Goal: Task Accomplishment & Management: Manage account settings

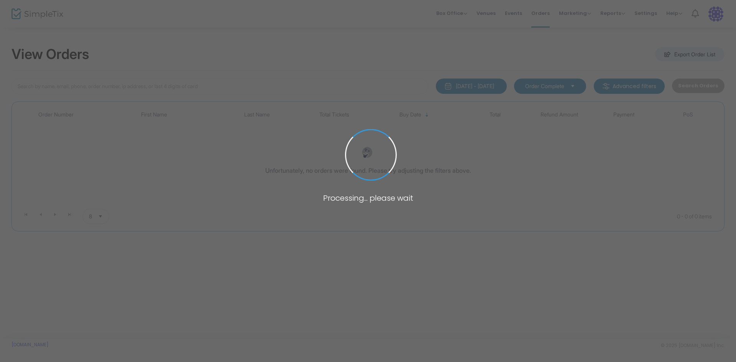
type input "gladstone"
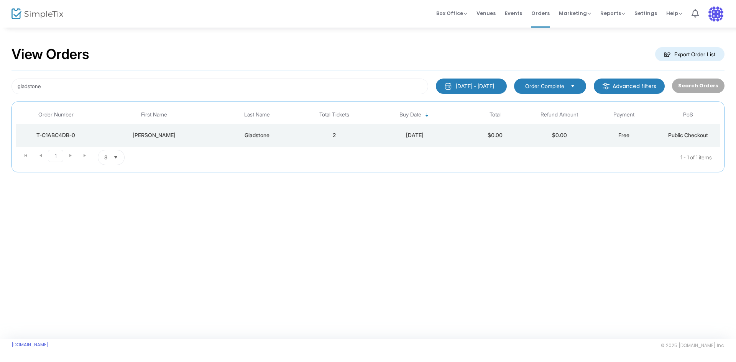
click at [206, 127] on td "[PERSON_NAME]" at bounding box center [154, 135] width 116 height 23
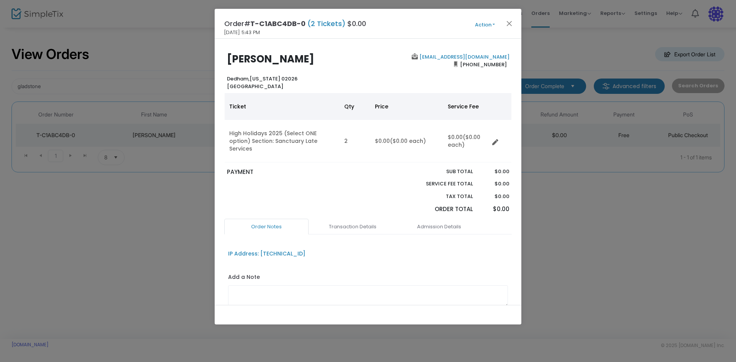
click at [483, 23] on button "Action" at bounding box center [485, 25] width 46 height 8
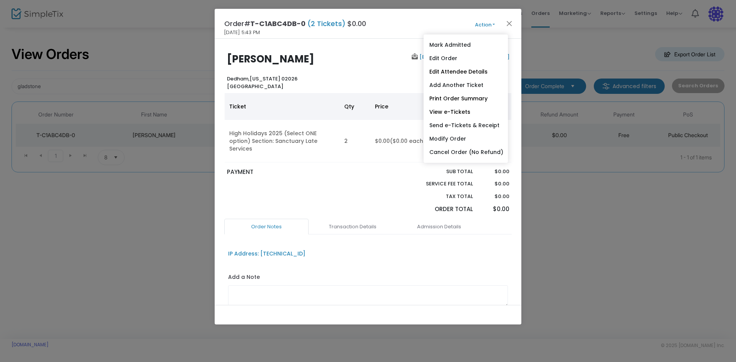
click at [483, 23] on button "Action" at bounding box center [485, 25] width 46 height 8
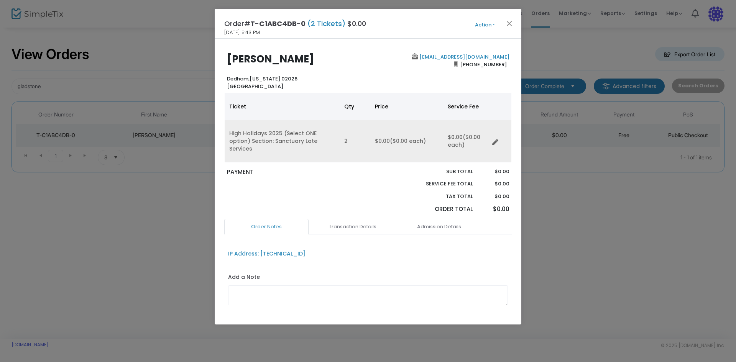
click at [381, 140] on td "$0.00 ($0.00 each)" at bounding box center [406, 141] width 73 height 43
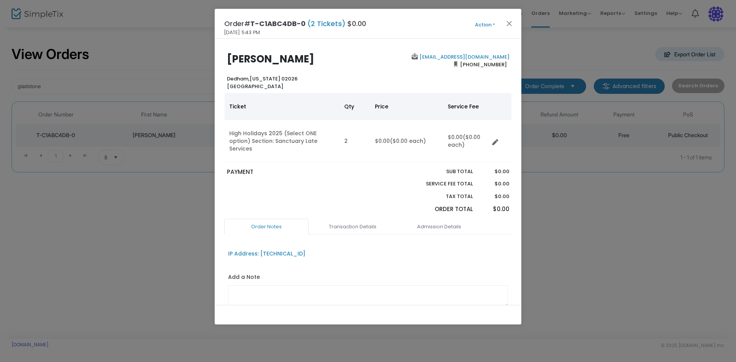
click at [482, 28] on button "Action" at bounding box center [485, 25] width 46 height 8
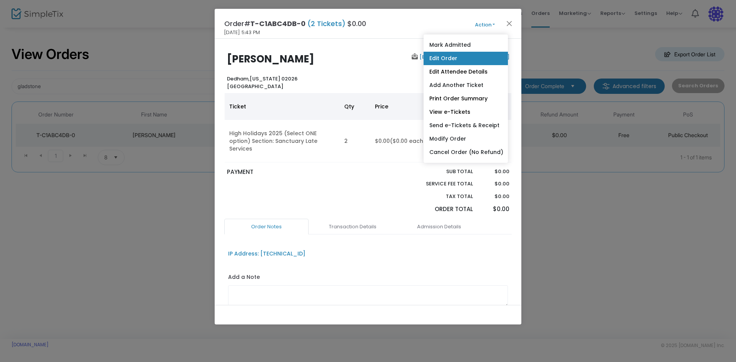
click at [467, 54] on link "Edit Order" at bounding box center [465, 58] width 84 height 13
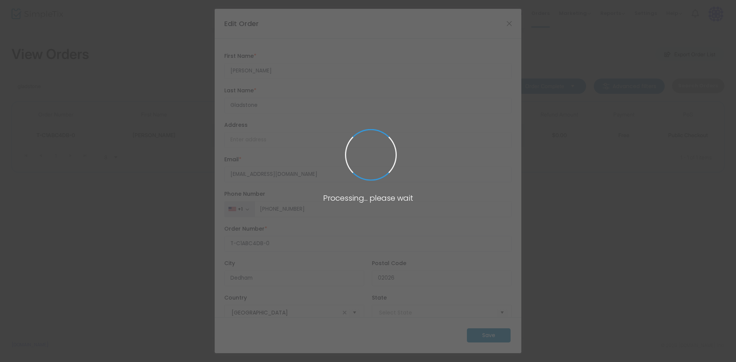
type input "[US_STATE]"
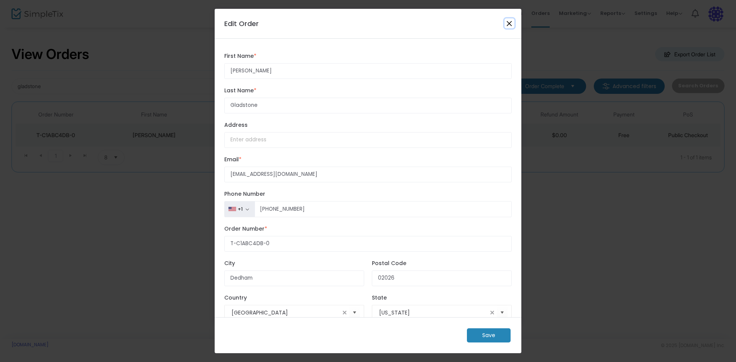
click at [510, 22] on button "Close" at bounding box center [509, 23] width 10 height 10
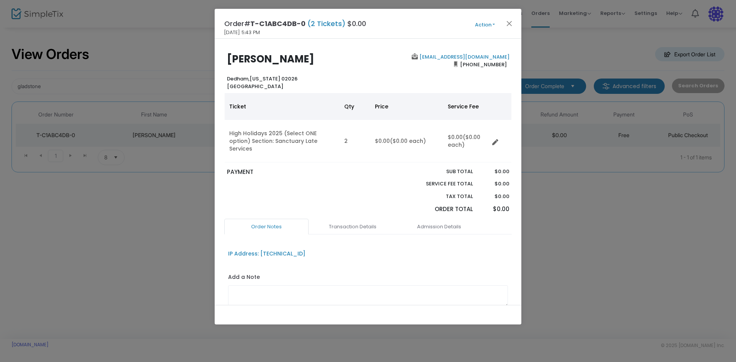
click at [487, 24] on button "Action" at bounding box center [485, 25] width 46 height 8
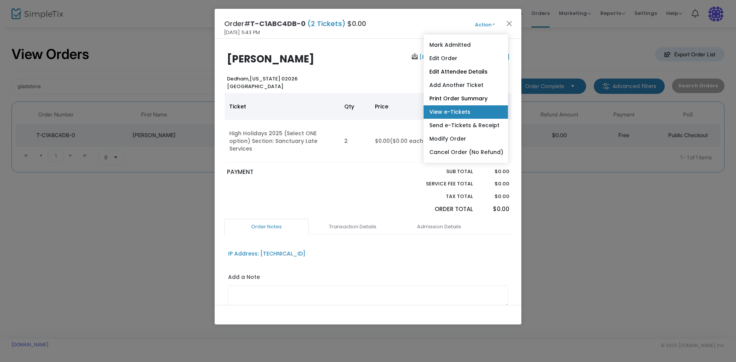
click at [487, 111] on link "View e-Tickets" at bounding box center [465, 111] width 84 height 13
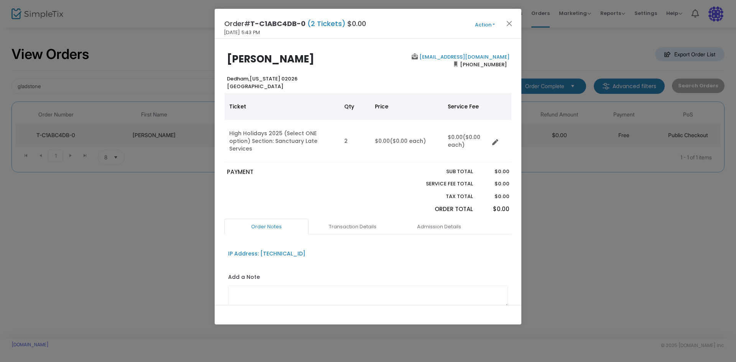
click at [158, 20] on ngb-modal-window "Order# T-C1ABC4DB-0 (2 Tickets) $0.00 [DATE] 5:43 PM Action Mark Admitted Edit …" at bounding box center [368, 181] width 736 height 362
click at [510, 24] on button "Close" at bounding box center [509, 23] width 10 height 10
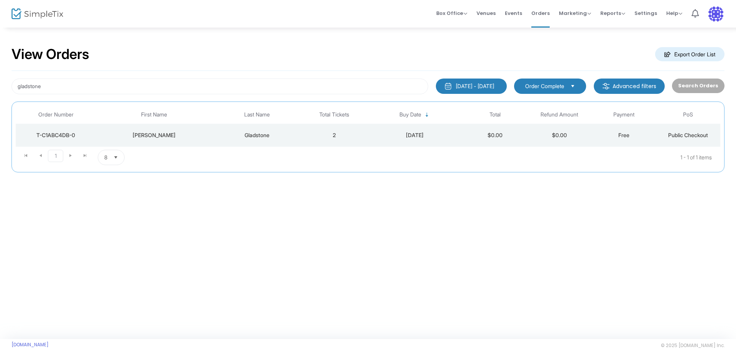
click at [465, 236] on div "View Orders Export Order List gladstone [DATE] - [DATE] Last 30 Days [DATE] [DA…" at bounding box center [368, 183] width 736 height 312
click at [514, 11] on span "Events" at bounding box center [513, 13] width 17 height 20
